Goal: Task Accomplishment & Management: Manage account settings

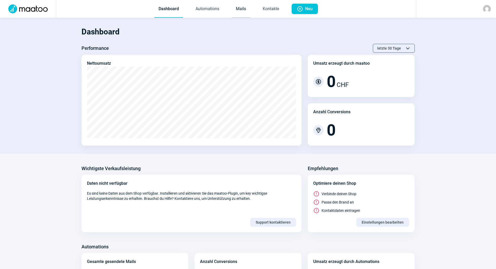
click at [247, 7] on link "Mails" at bounding box center [241, 9] width 18 height 17
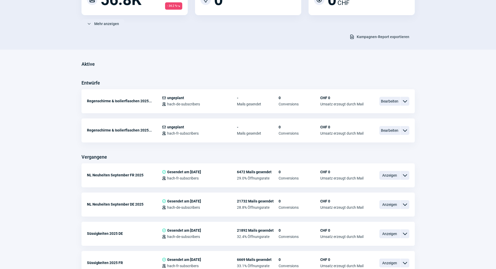
scroll to position [104, 0]
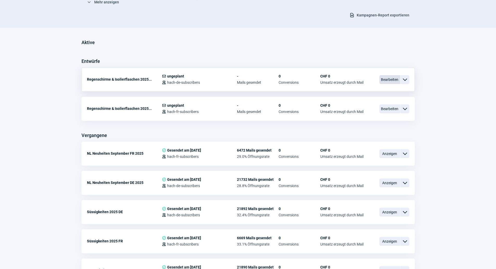
click at [386, 80] on span "Bearbeiten" at bounding box center [390, 79] width 21 height 9
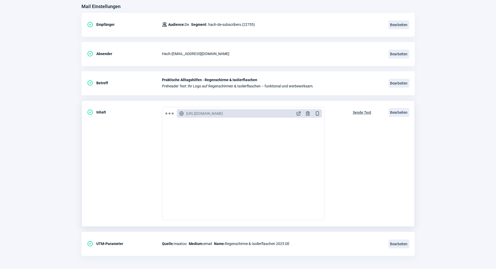
scroll to position [70, 0]
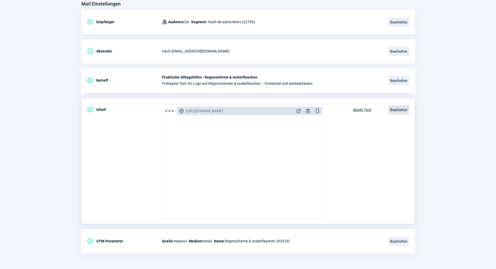
click at [397, 109] on span "Bearbeiten" at bounding box center [399, 109] width 21 height 9
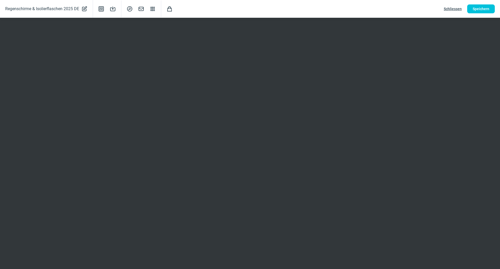
click at [458, 9] on span "Schliessen" at bounding box center [453, 9] width 18 height 8
